Goal: Task Accomplishment & Management: Complete application form

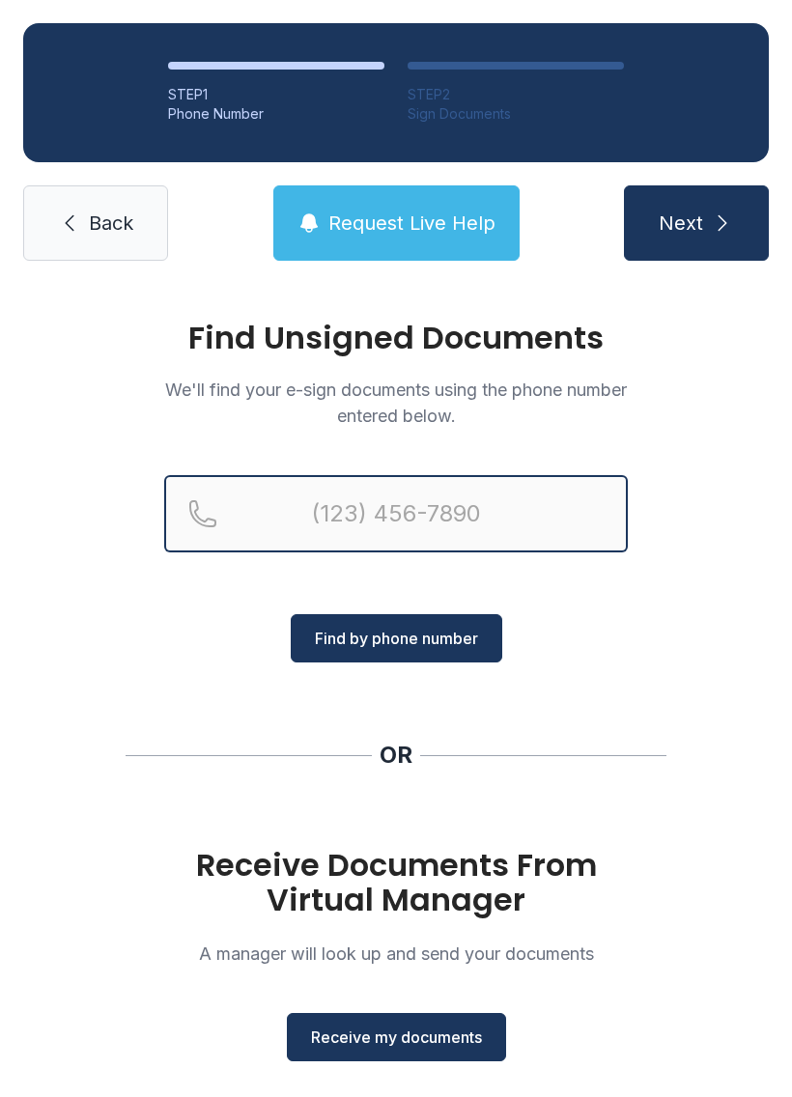
click at [333, 509] on input "Reservation phone number" at bounding box center [395, 513] width 463 height 77
type input "(708) 297-5309"
click at [695, 223] on button "Next" at bounding box center [696, 222] width 145 height 75
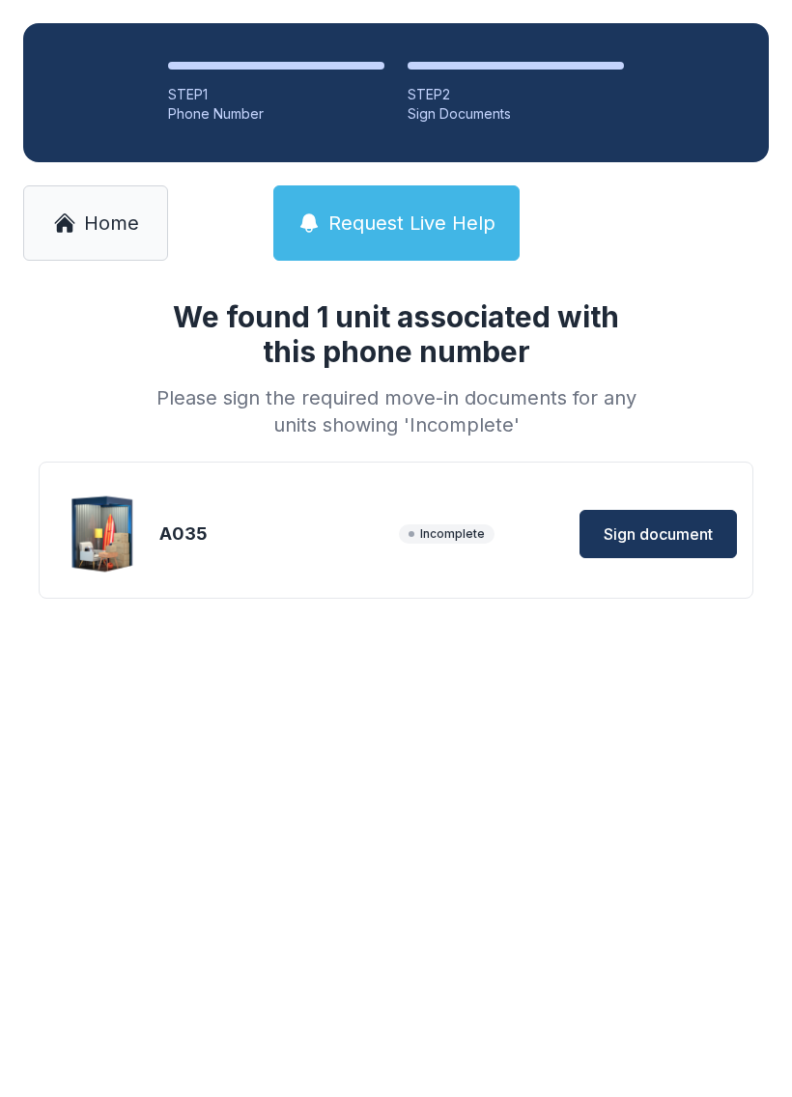
click at [648, 530] on span "Sign document" at bounding box center [657, 533] width 109 height 23
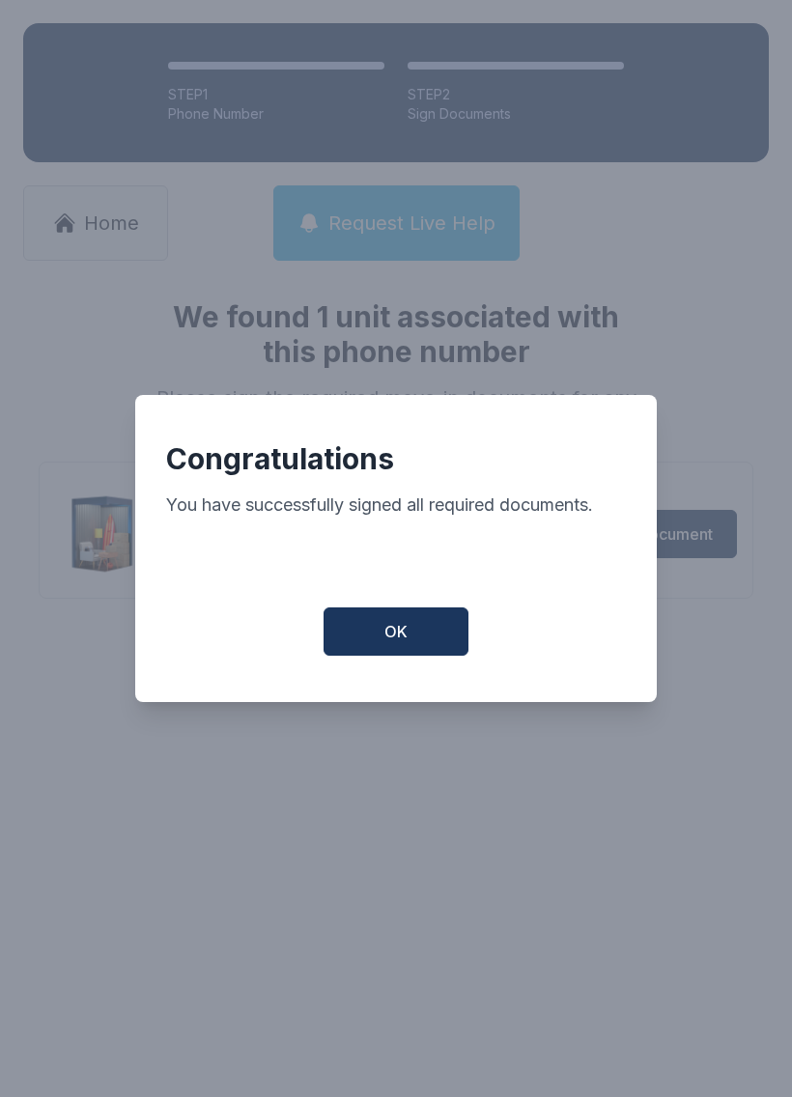
click at [416, 642] on button "OK" at bounding box center [395, 631] width 145 height 48
